Goal: Communication & Community: Answer question/provide support

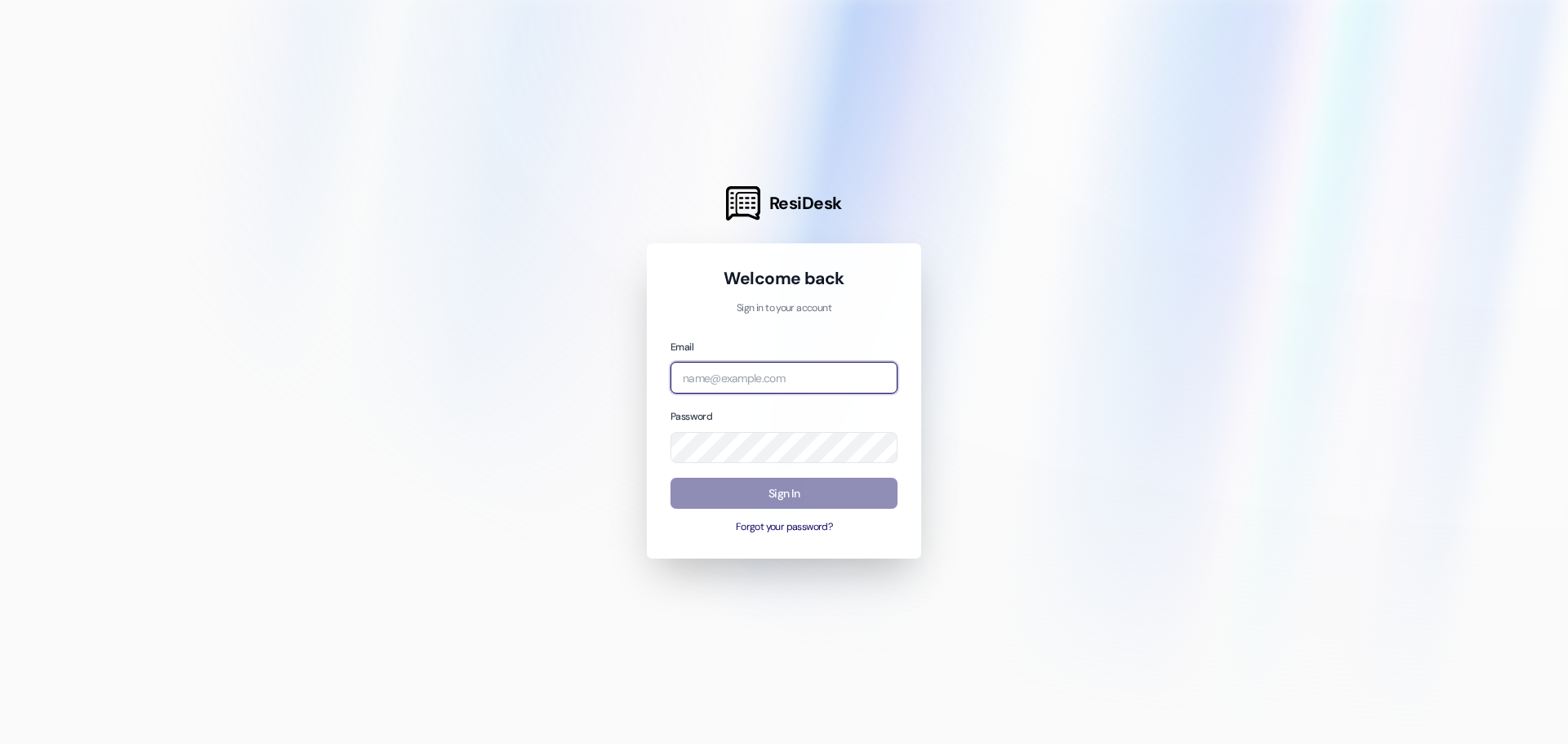
type input "[EMAIL_ADDRESS][DOMAIN_NAME]"
click at [788, 492] on button "Sign In" at bounding box center [784, 493] width 227 height 32
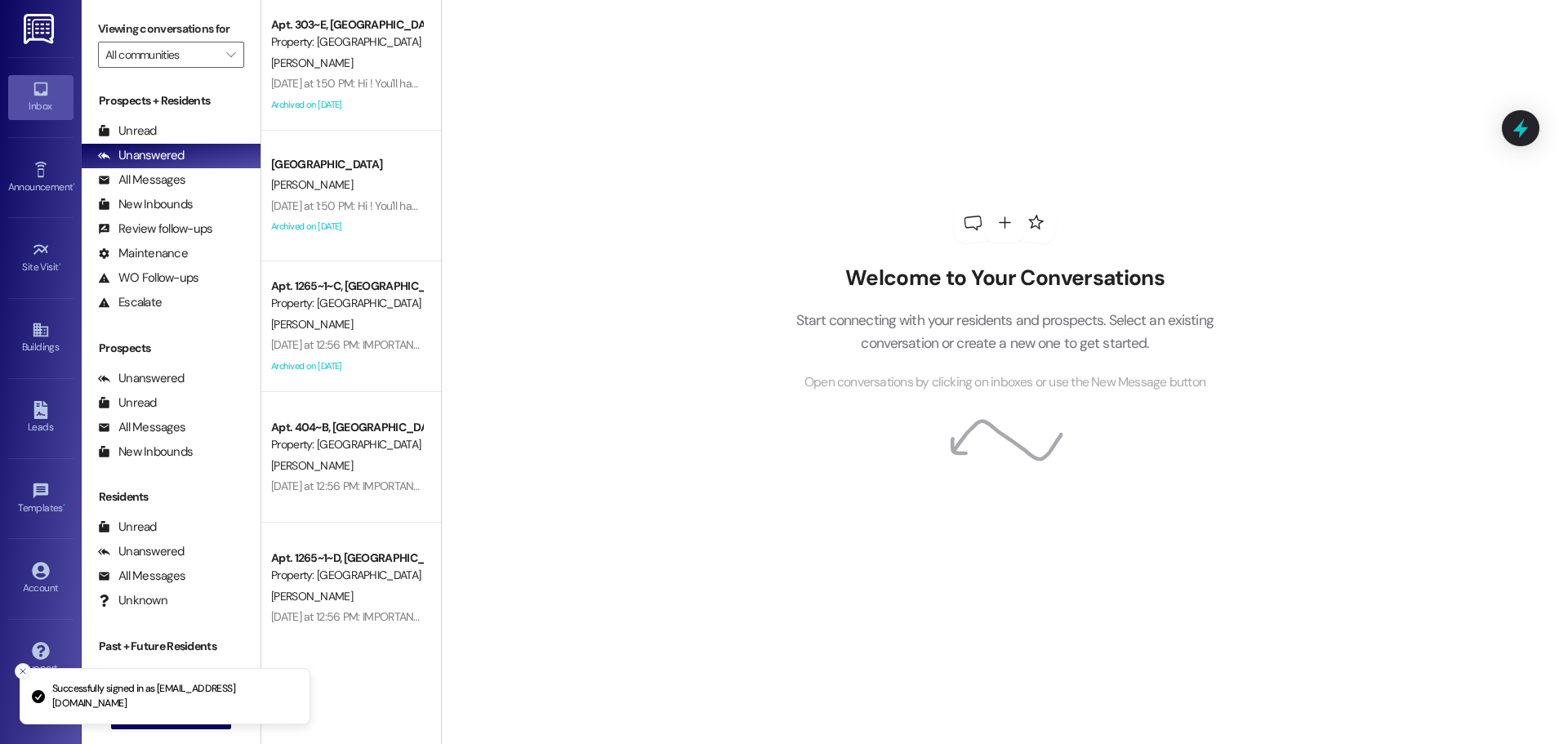
click at [20, 673] on icon "Close toast" at bounding box center [22, 671] width 9 height 9
click at [160, 715] on span "New Message" at bounding box center [180, 716] width 67 height 17
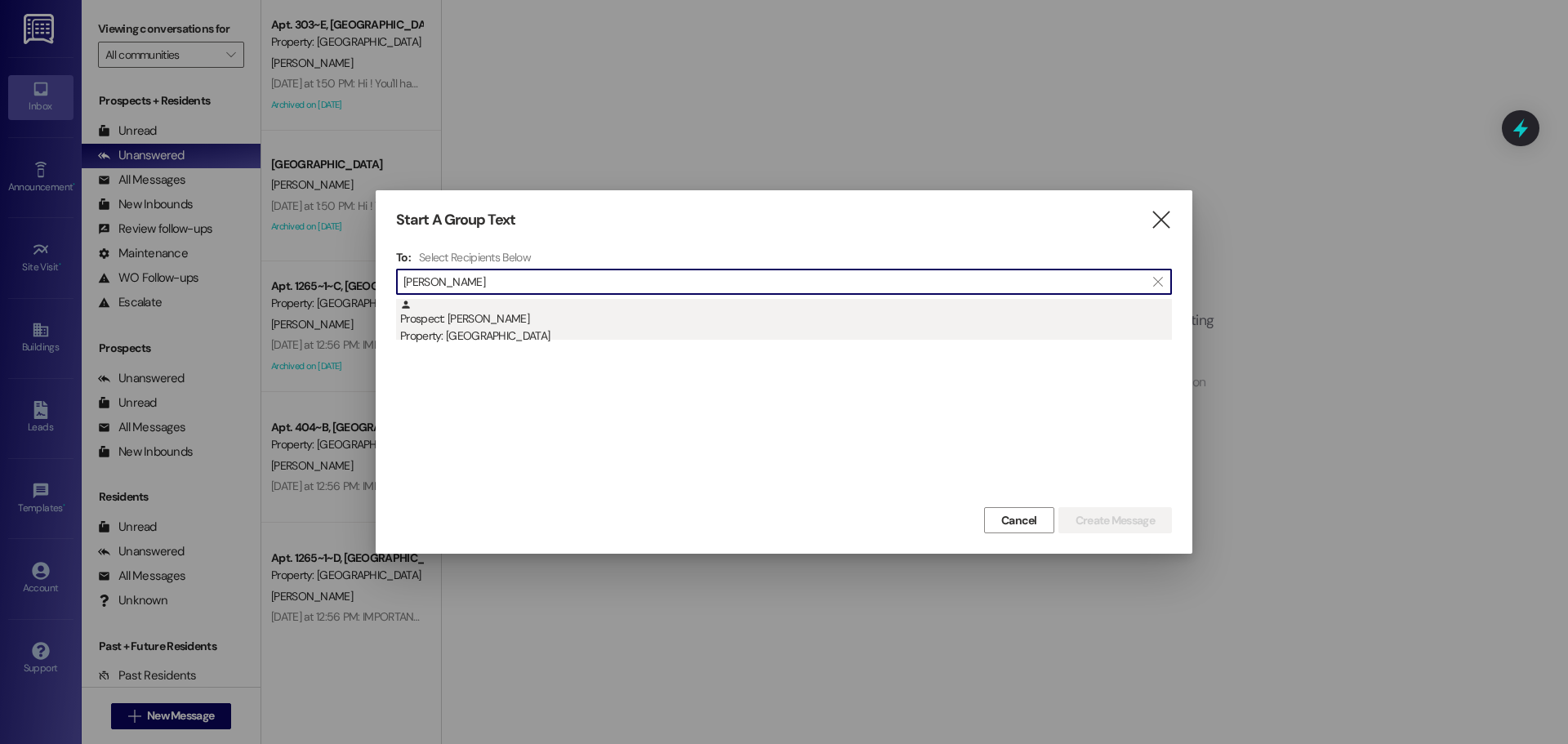
type input "[PERSON_NAME]"
click at [652, 334] on div "Property: [GEOGRAPHIC_DATA]" at bounding box center [786, 336] width 771 height 17
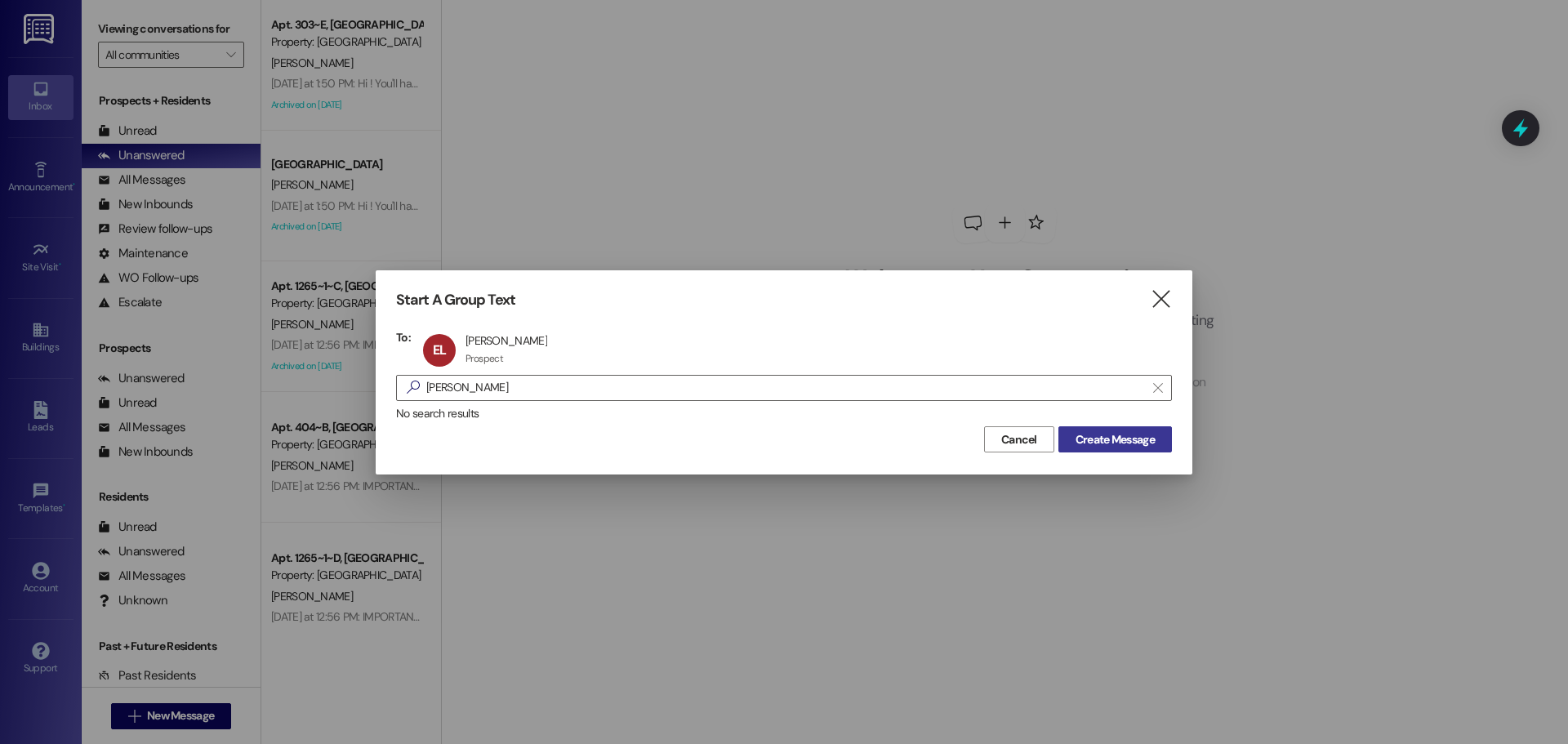
click at [1094, 429] on button "Create Message" at bounding box center [1114, 439] width 113 height 26
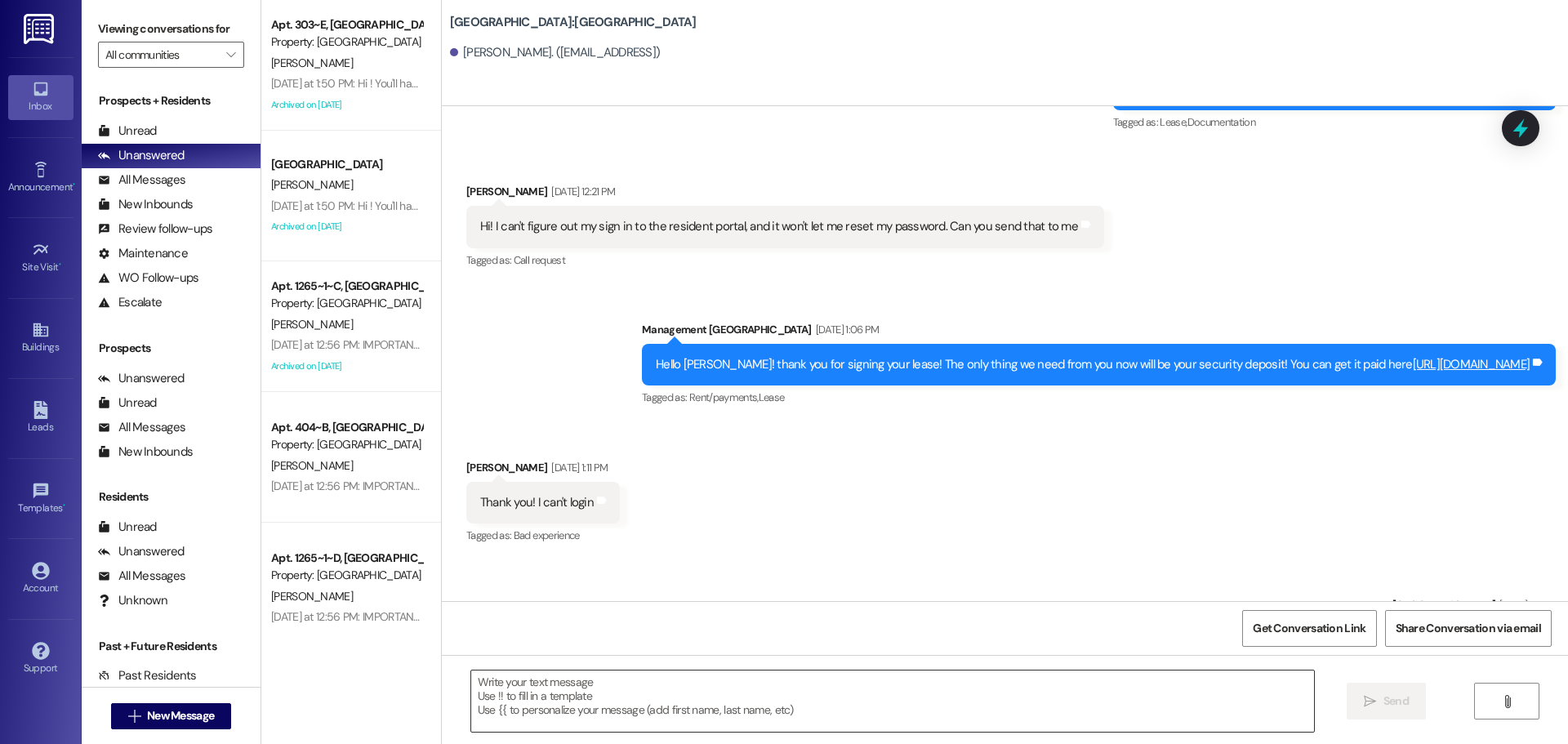
scroll to position [4323, 0]
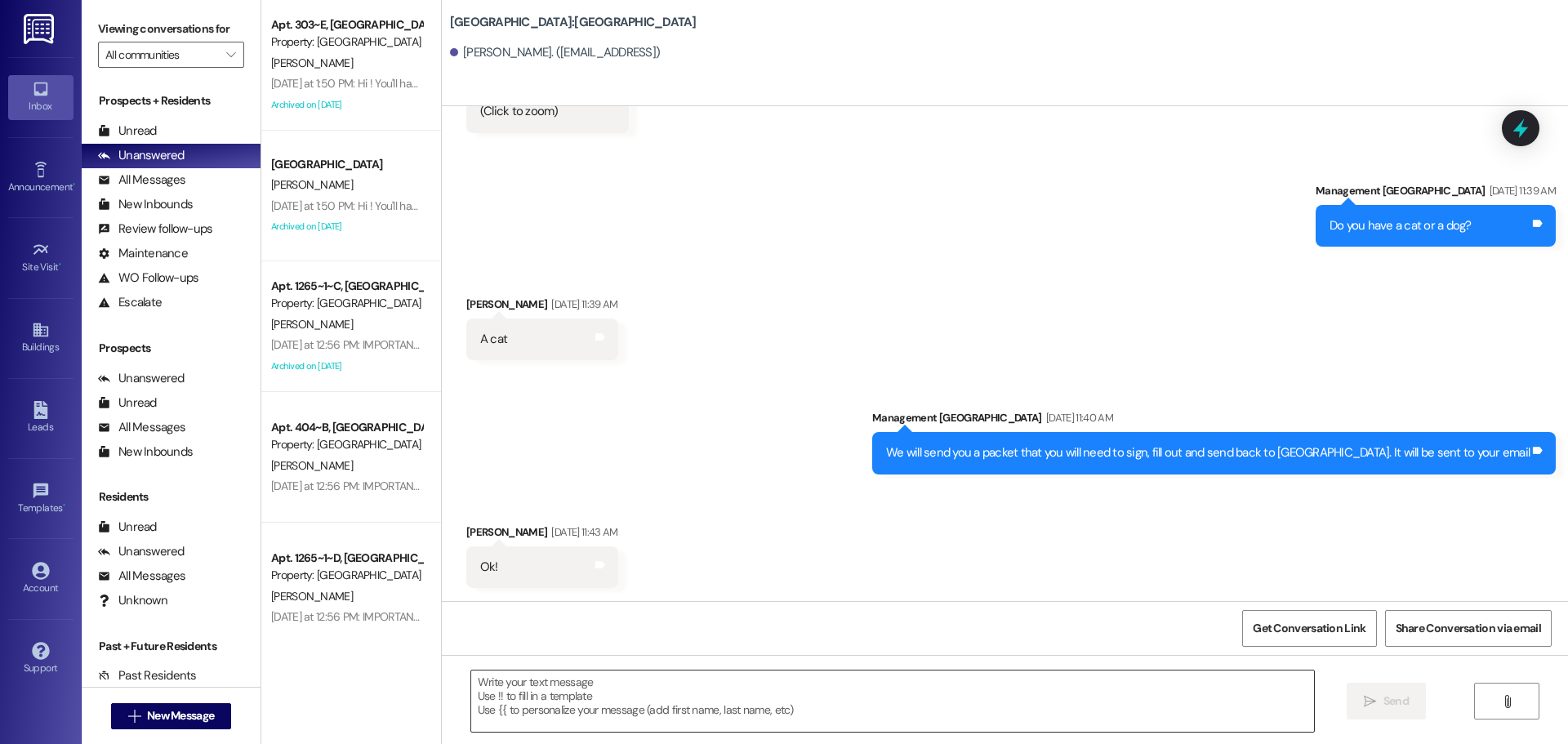
click at [984, 694] on textarea at bounding box center [892, 701] width 843 height 61
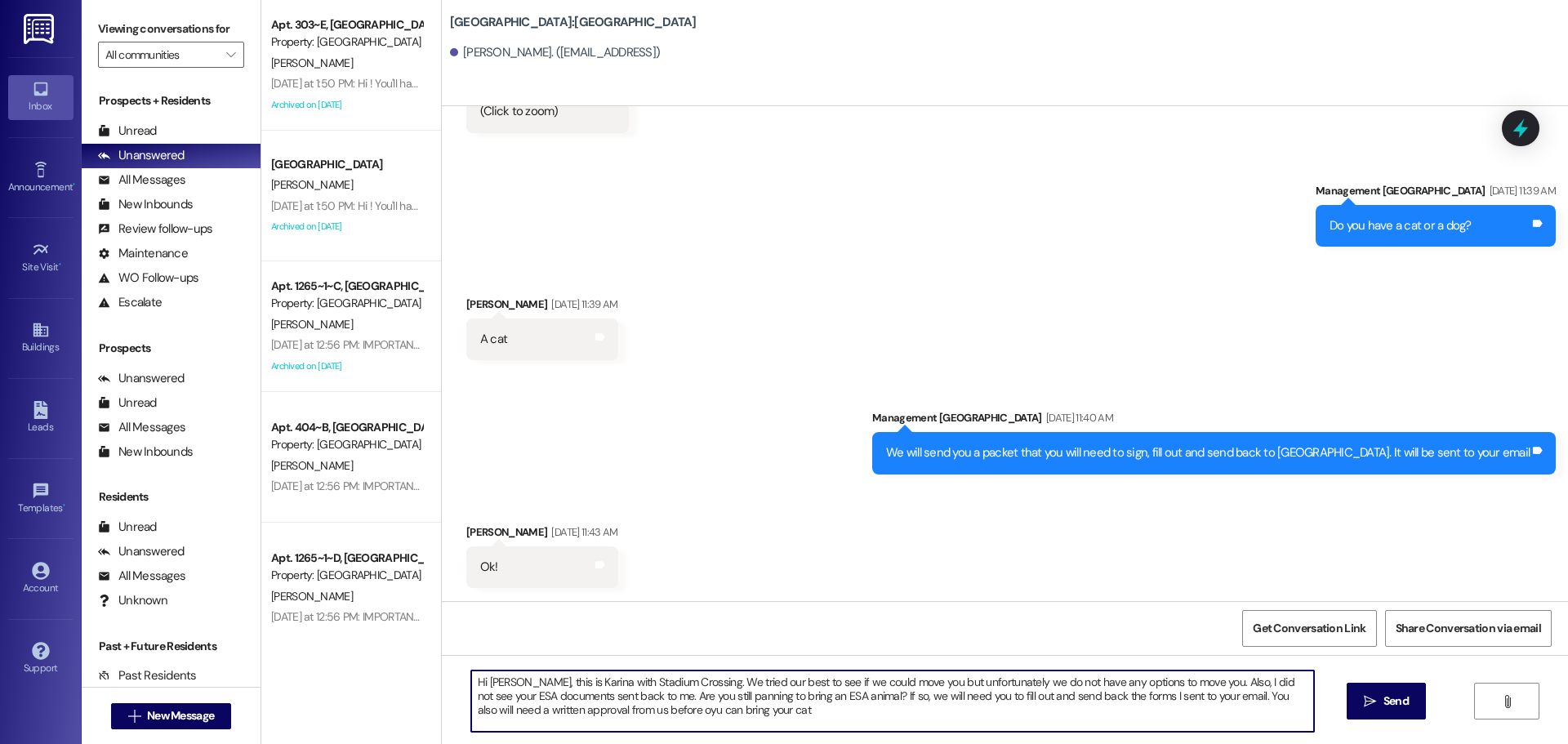
type textarea "Hi [PERSON_NAME], this is Karina with Stadium Crossing. We tried our best to se…"
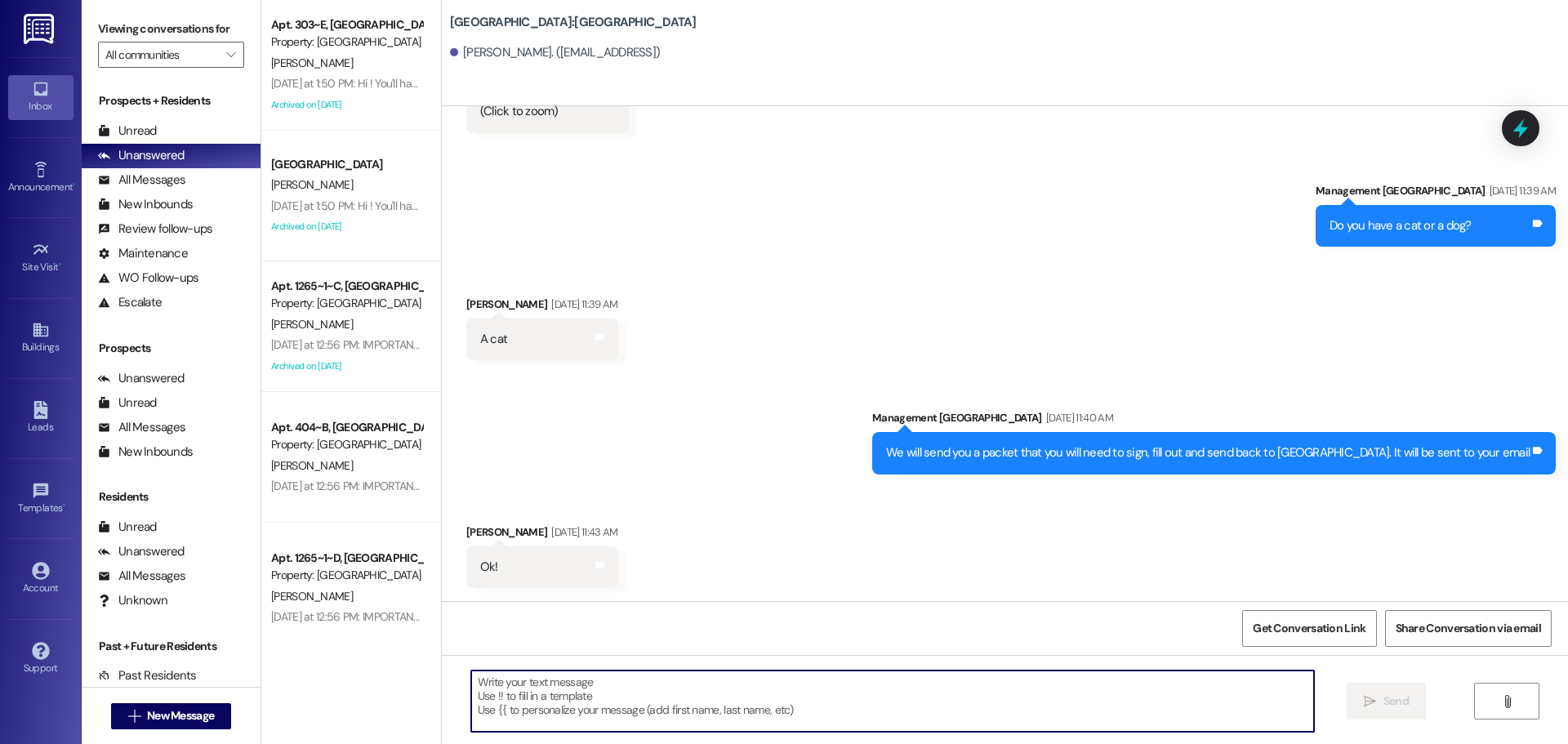
scroll to position [4322, 0]
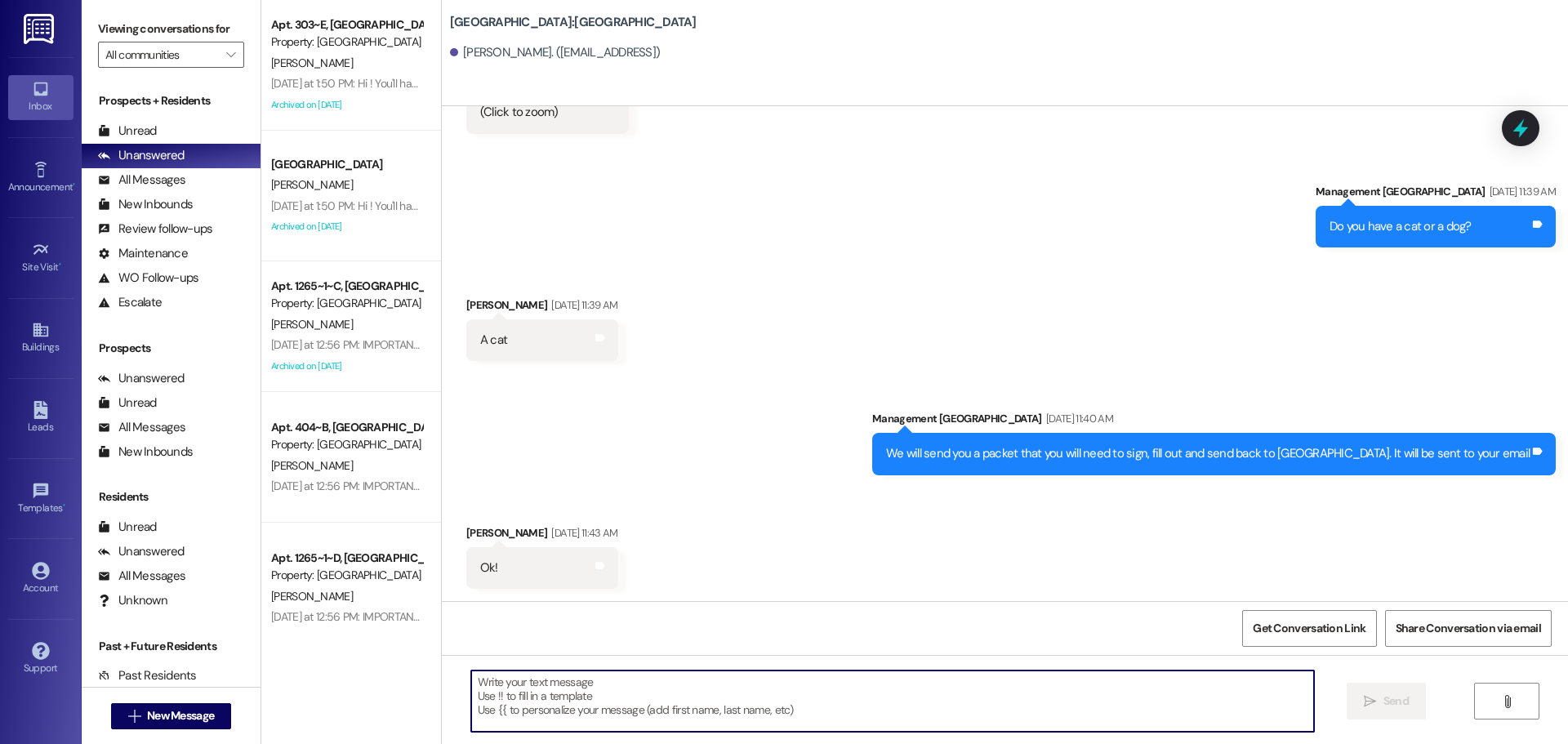
click at [214, 701] on div " New Message" at bounding box center [171, 716] width 121 height 41
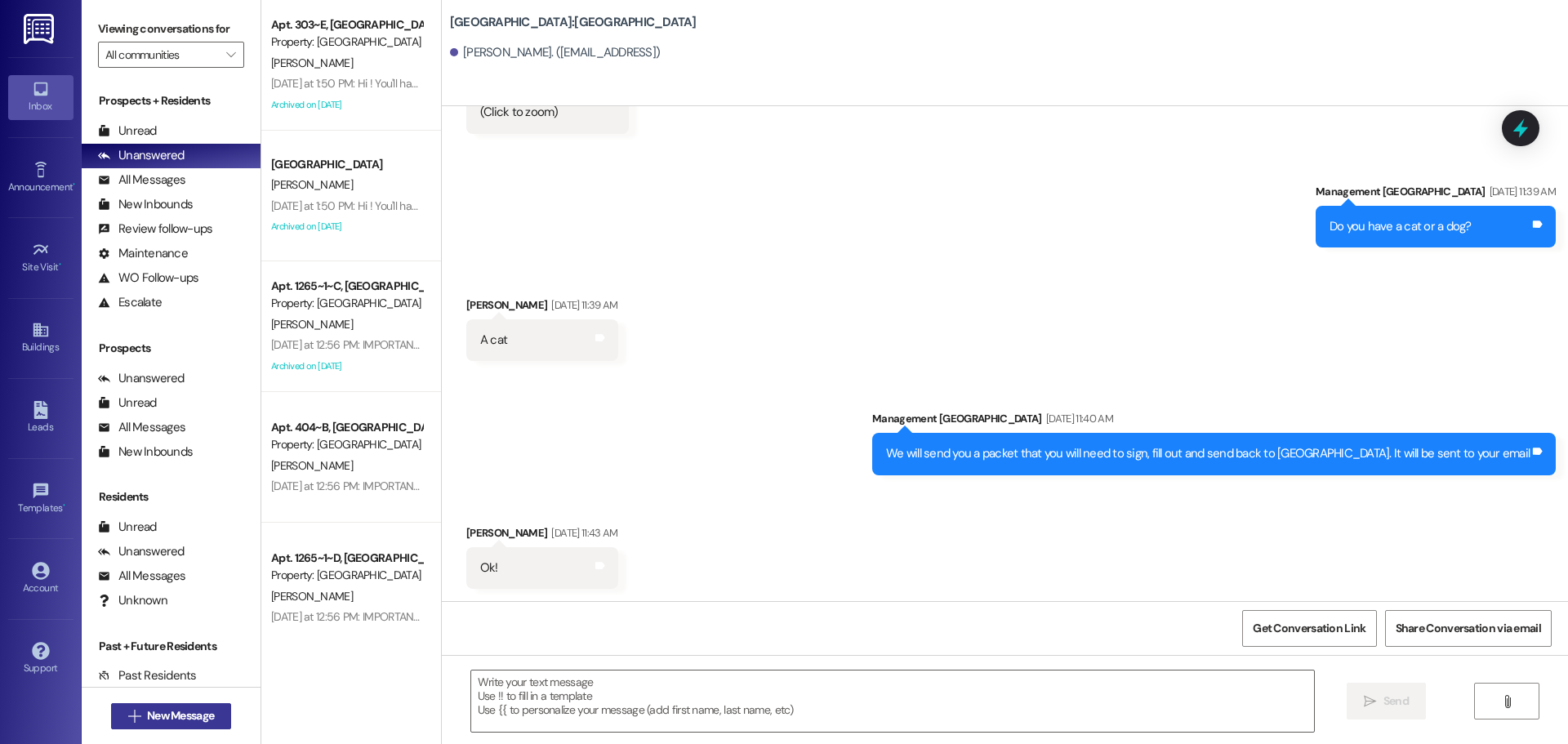
click at [208, 711] on span "New Message" at bounding box center [180, 716] width 67 height 17
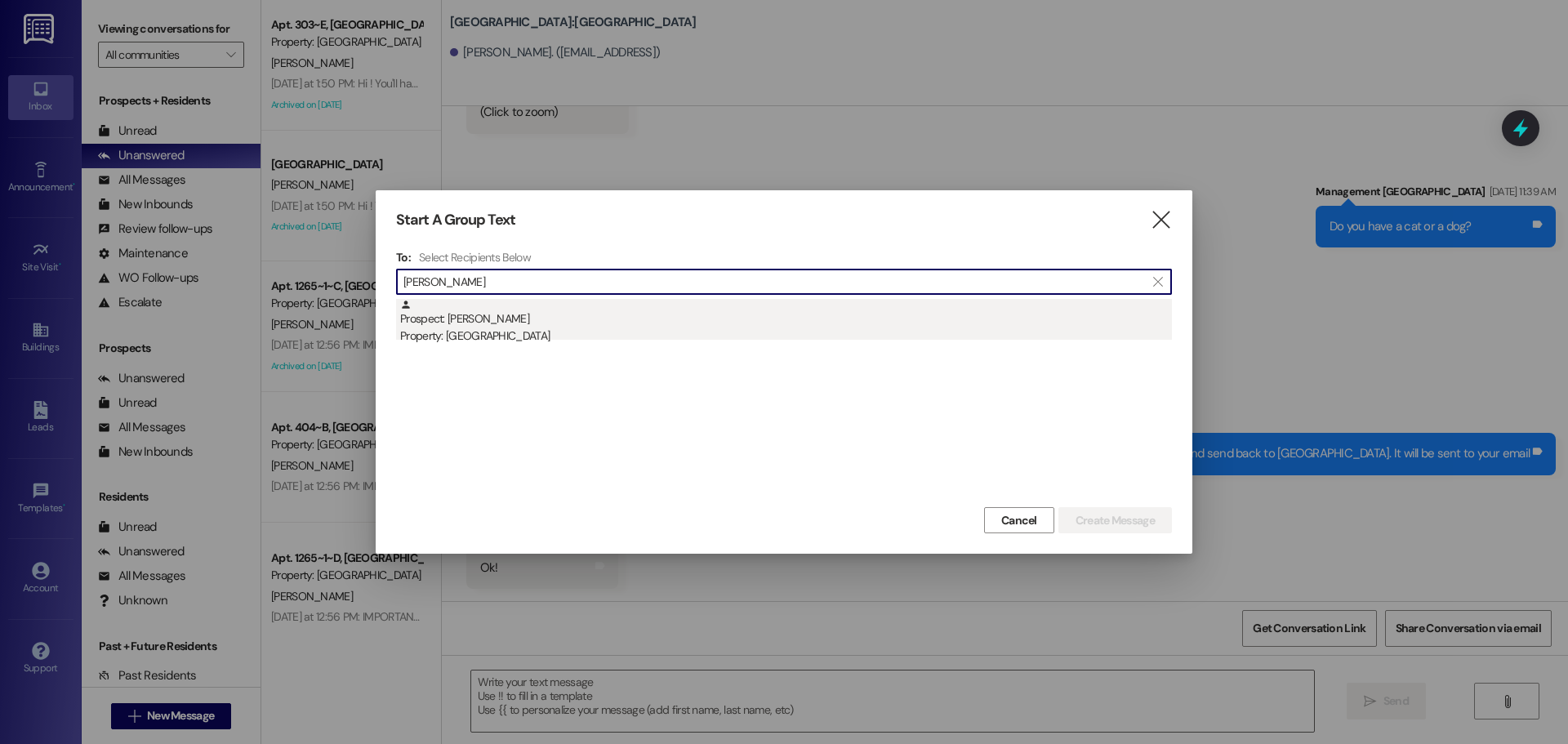
type input "[PERSON_NAME]"
click at [716, 318] on div "Prospect: [PERSON_NAME] Property: [GEOGRAPHIC_DATA]" at bounding box center [786, 322] width 771 height 47
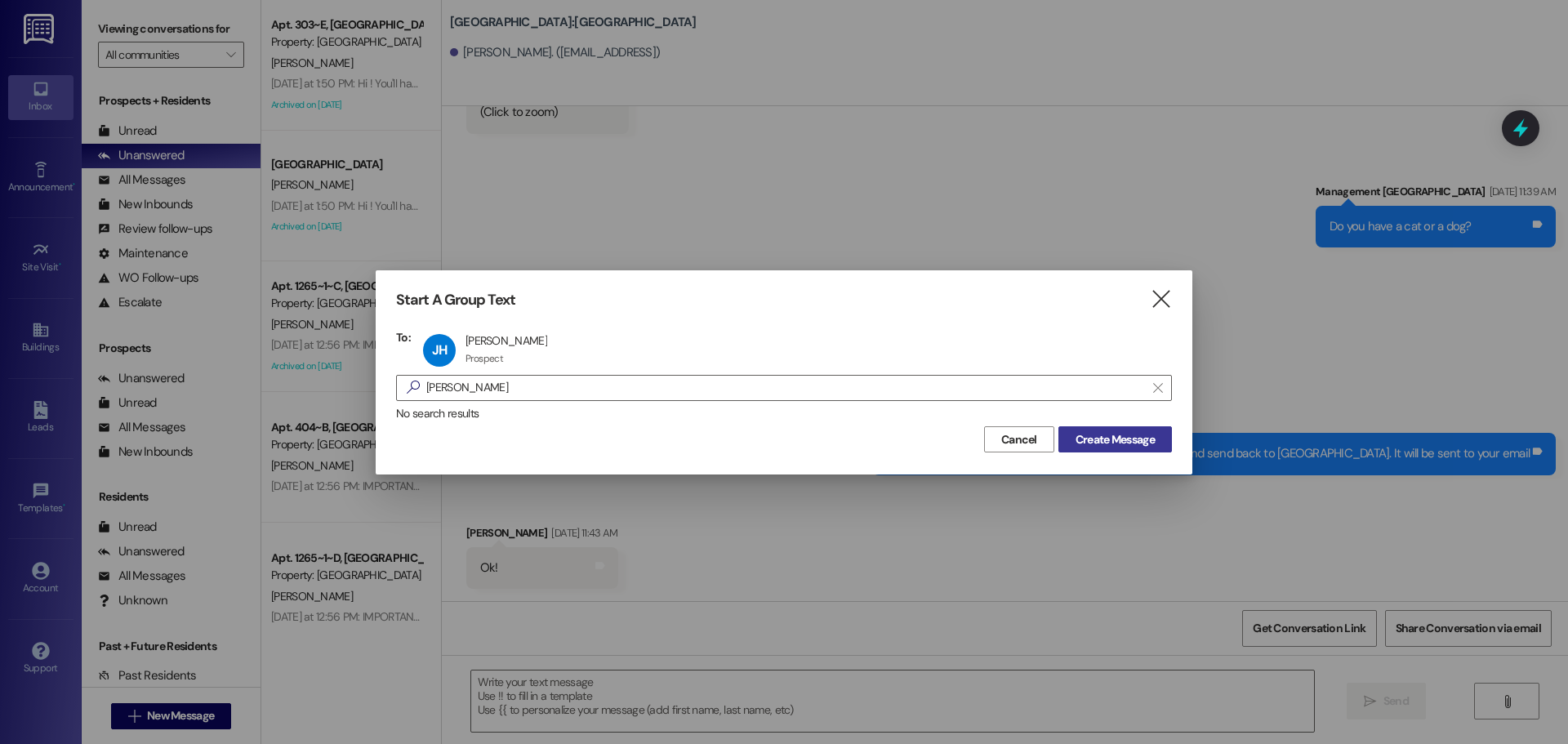
click at [1161, 440] on button "Create Message" at bounding box center [1114, 439] width 113 height 26
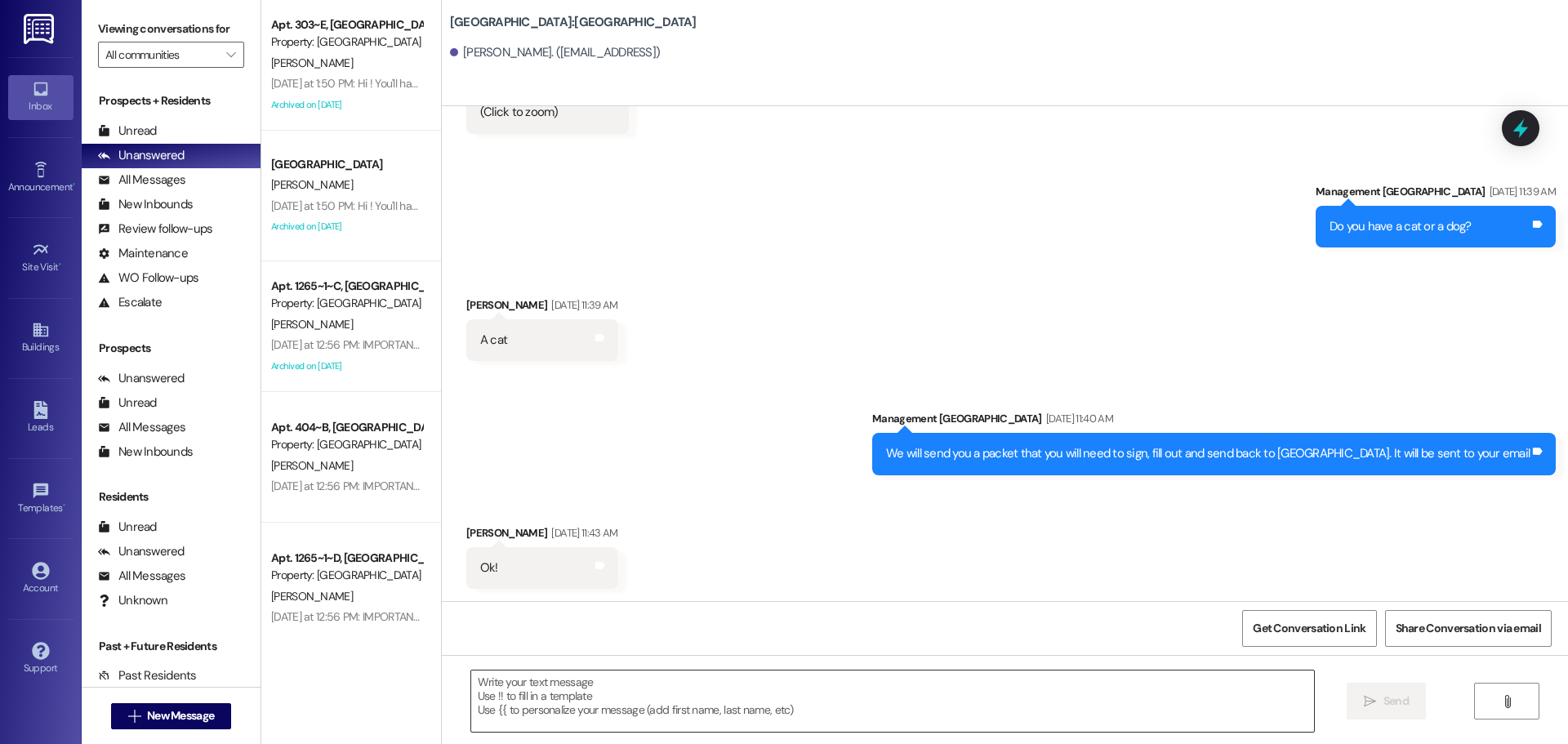
click at [979, 697] on textarea at bounding box center [892, 701] width 843 height 61
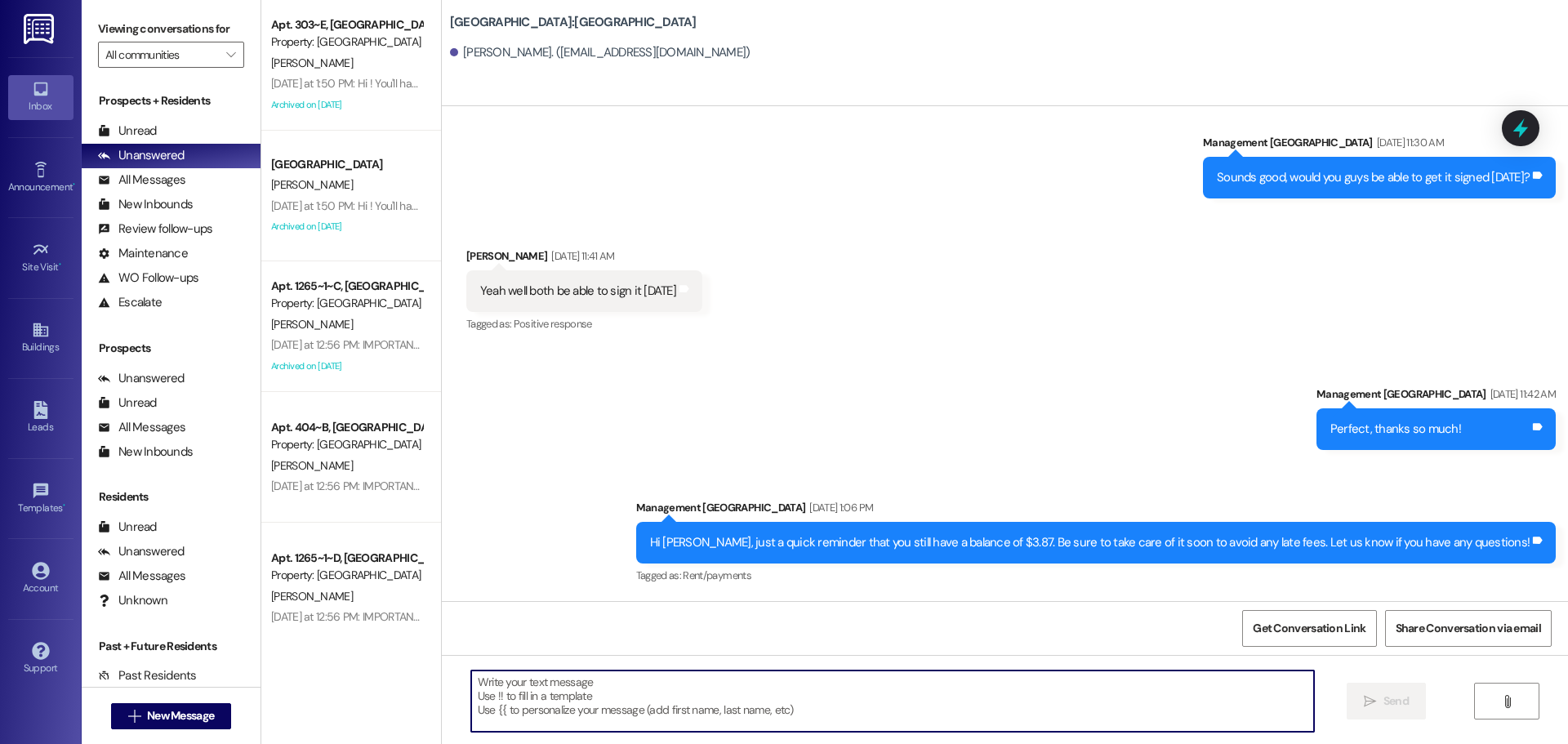
scroll to position [3274, 0]
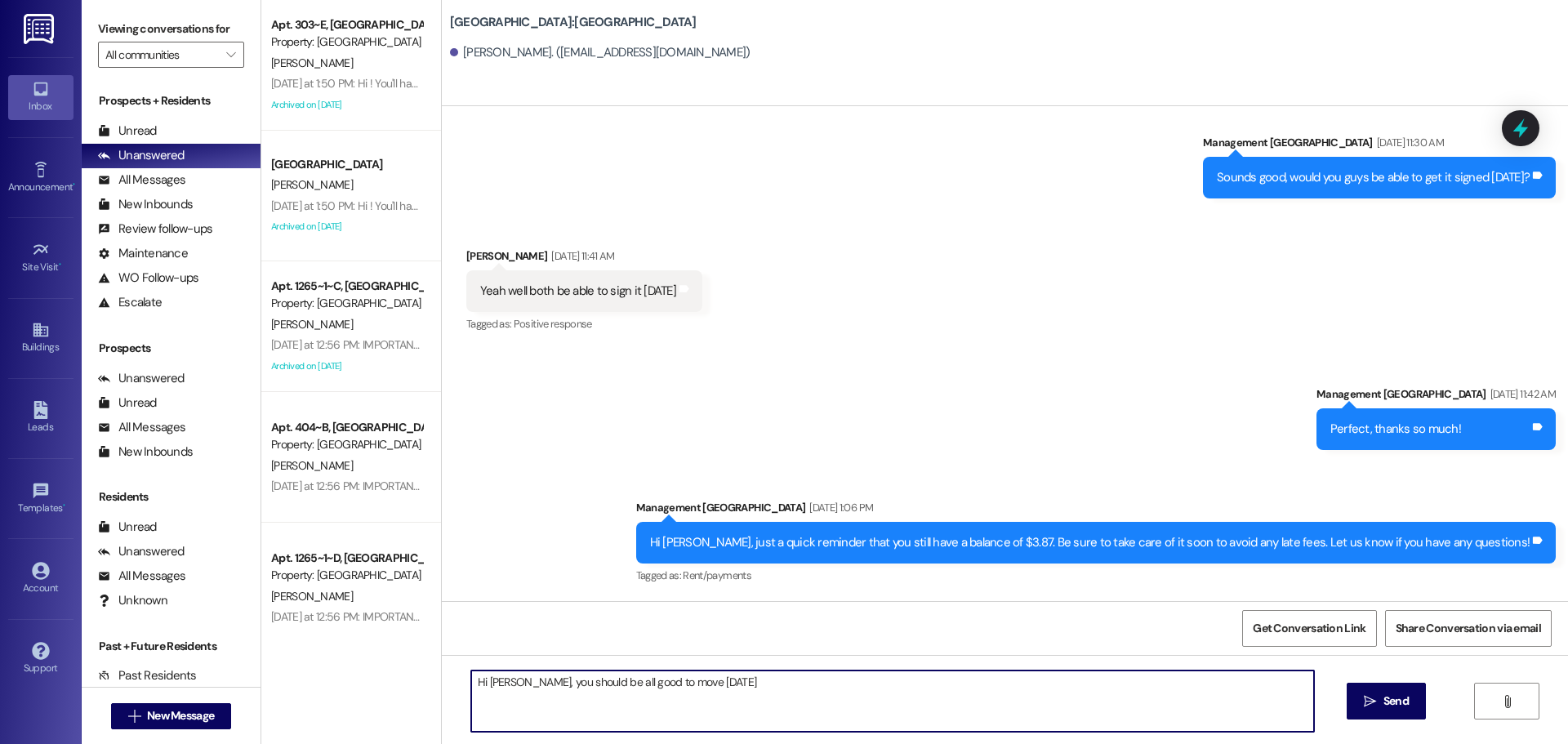
type textarea "Hi [PERSON_NAME], you should be all good to move [DATE]!"
